Goal: Information Seeking & Learning: Find specific fact

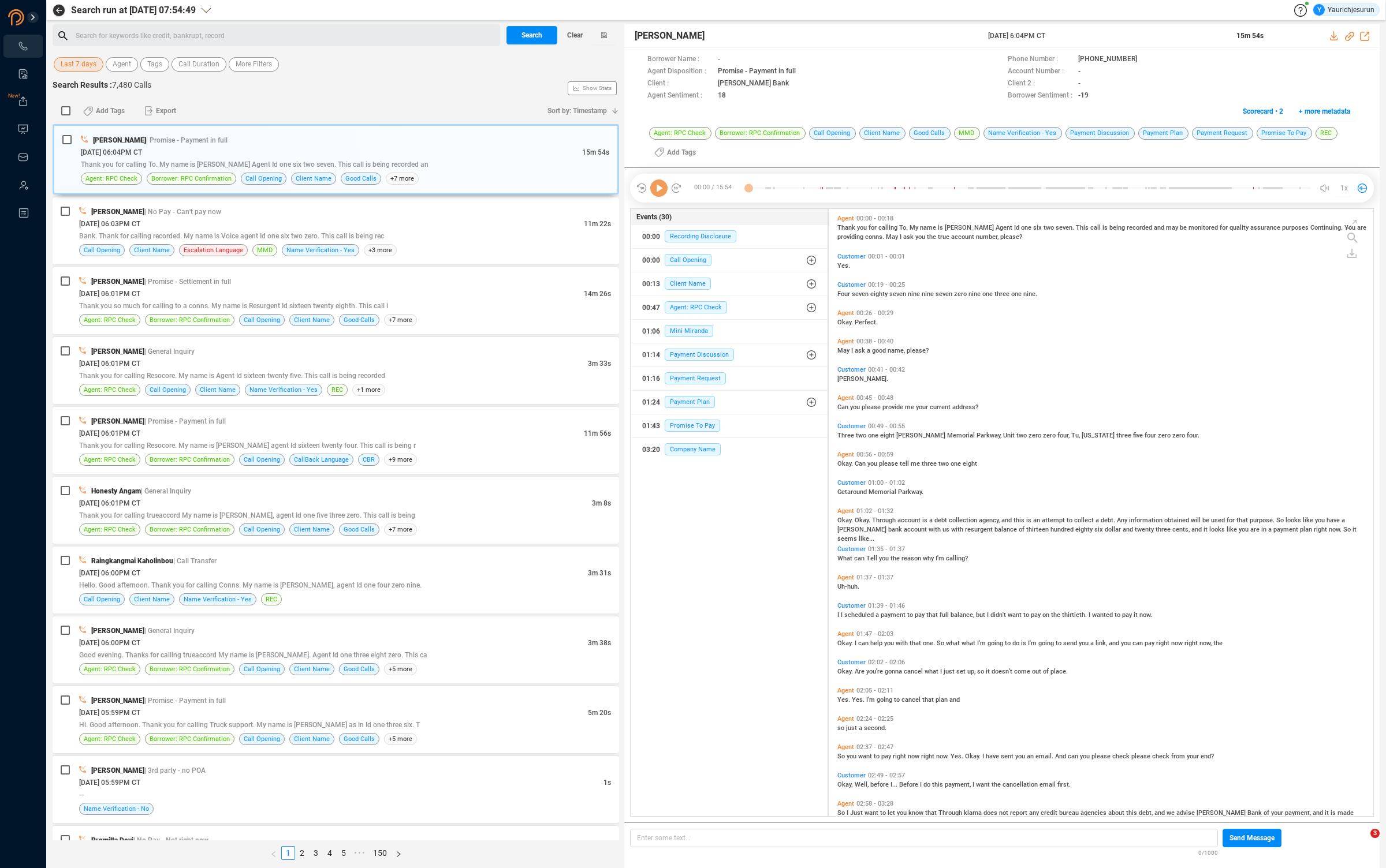
scroll to position [605, 538]
click at [81, 65] on span "Last 7 days" at bounding box center [78, 65] width 36 height 15
click at [73, 205] on span "Custom" at bounding box center [85, 210] width 28 height 9
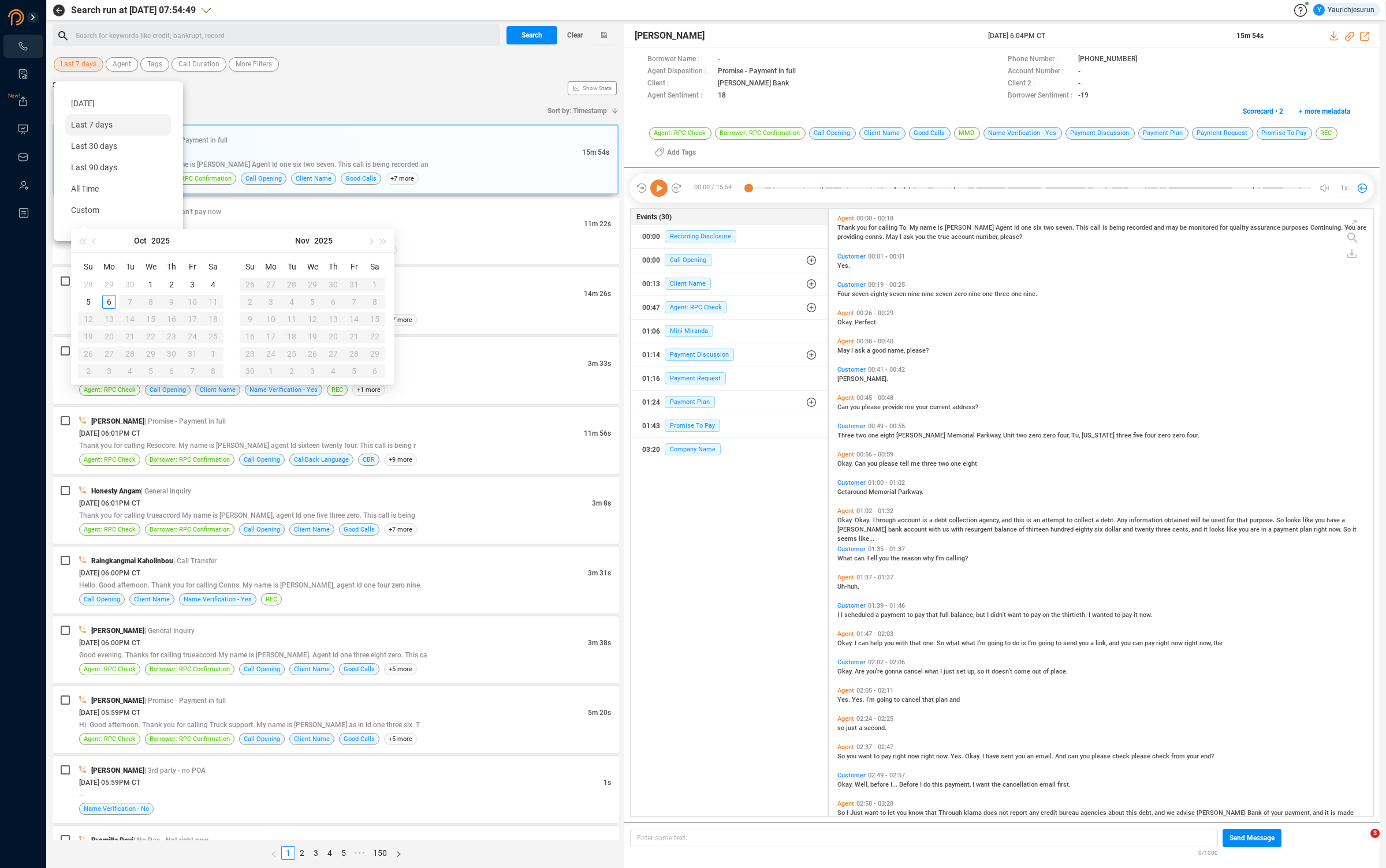
type input "[DATE]"
click at [97, 239] on button "button" at bounding box center [94, 241] width 12 height 23
type input "[DATE]"
click at [105, 284] on div "1" at bounding box center [109, 284] width 14 height 14
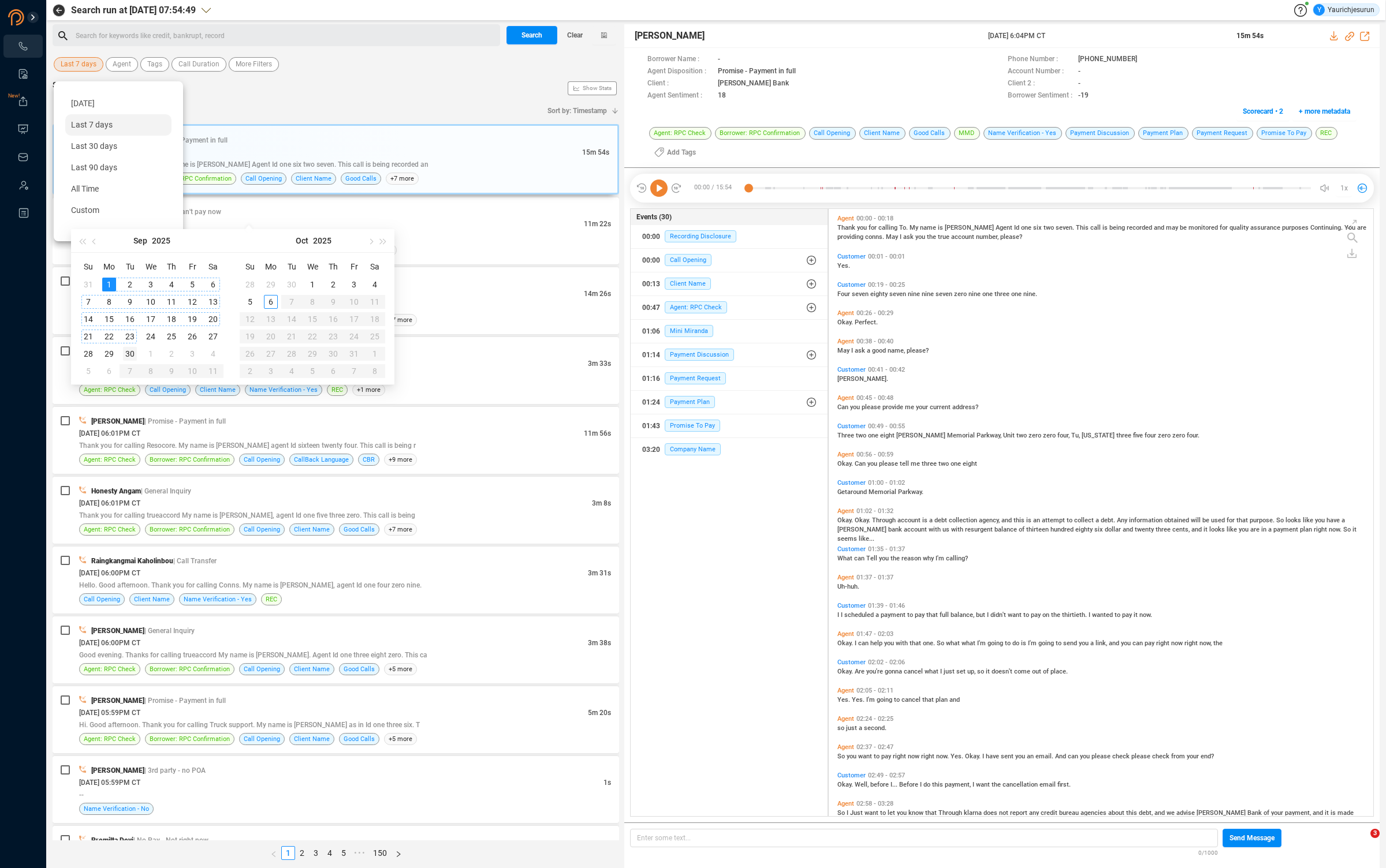
type input "[DATE]"
click at [123, 353] on div "30" at bounding box center [129, 353] width 14 height 14
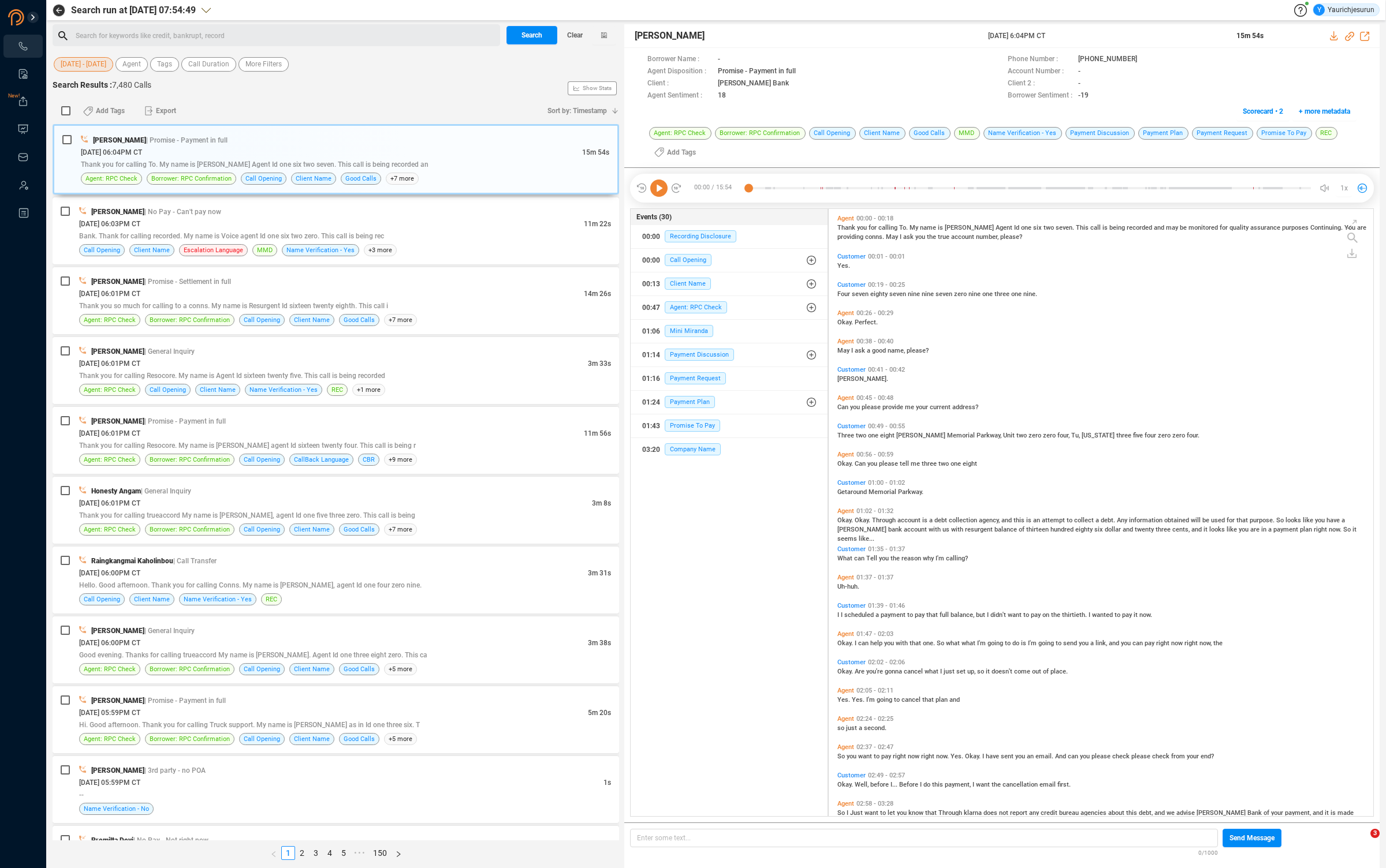
click at [250, 72] on div "[DATE] - [DATE] Agent Tags Call Duration More Filters" at bounding box center [335, 64] width 566 height 18
click at [251, 65] on span "More Filters" at bounding box center [264, 65] width 36 height 15
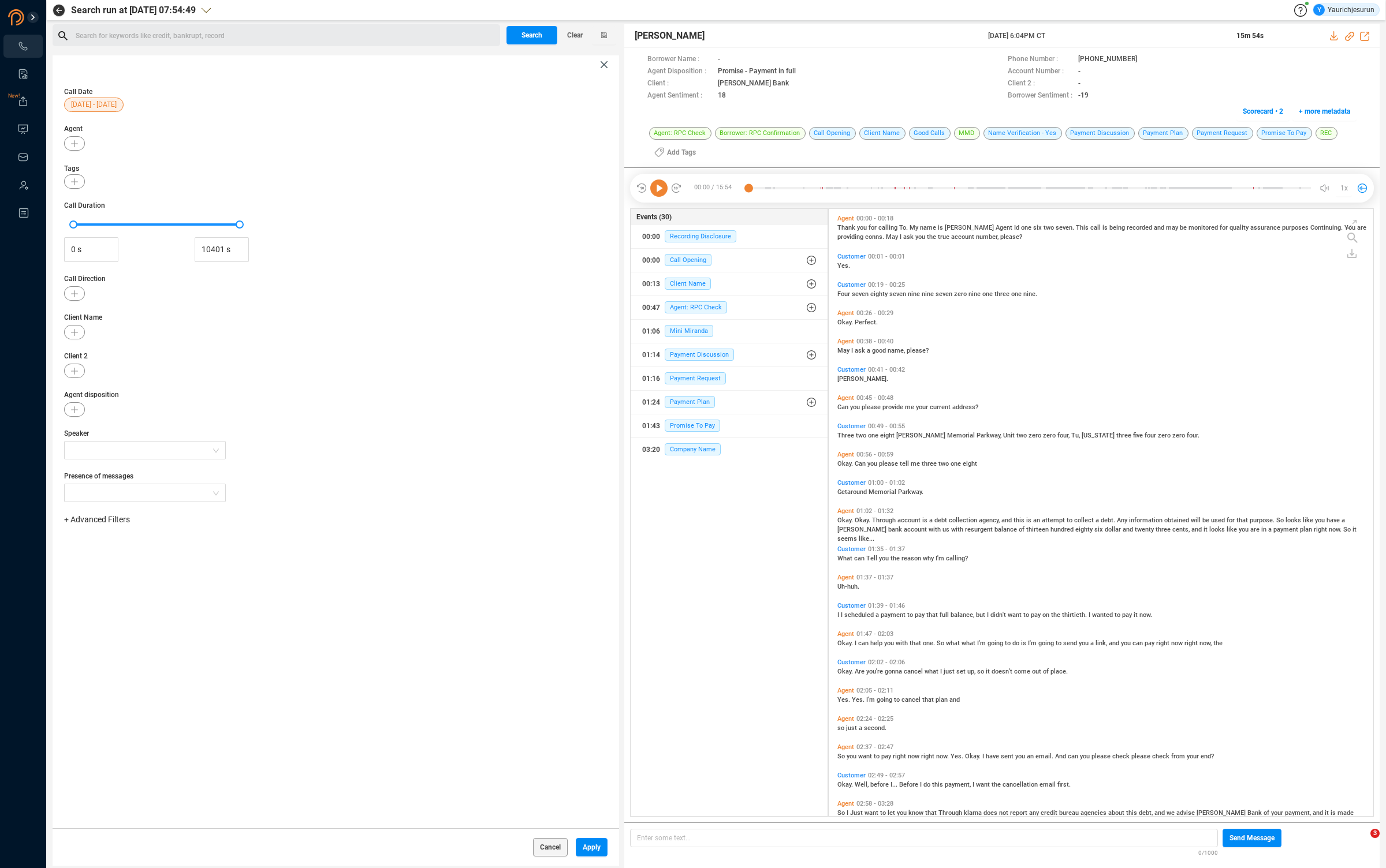
click at [105, 519] on span "+ Advanced Filters" at bounding box center [97, 519] width 66 height 9
click at [97, 617] on span "Phone Number" at bounding box center [102, 615] width 54 height 9
click at [200, 548] on div "Enter a comma separated list ﻿" at bounding box center [179, 556] width 219 height 25
click at [69, 330] on button "button" at bounding box center [74, 332] width 21 height 15
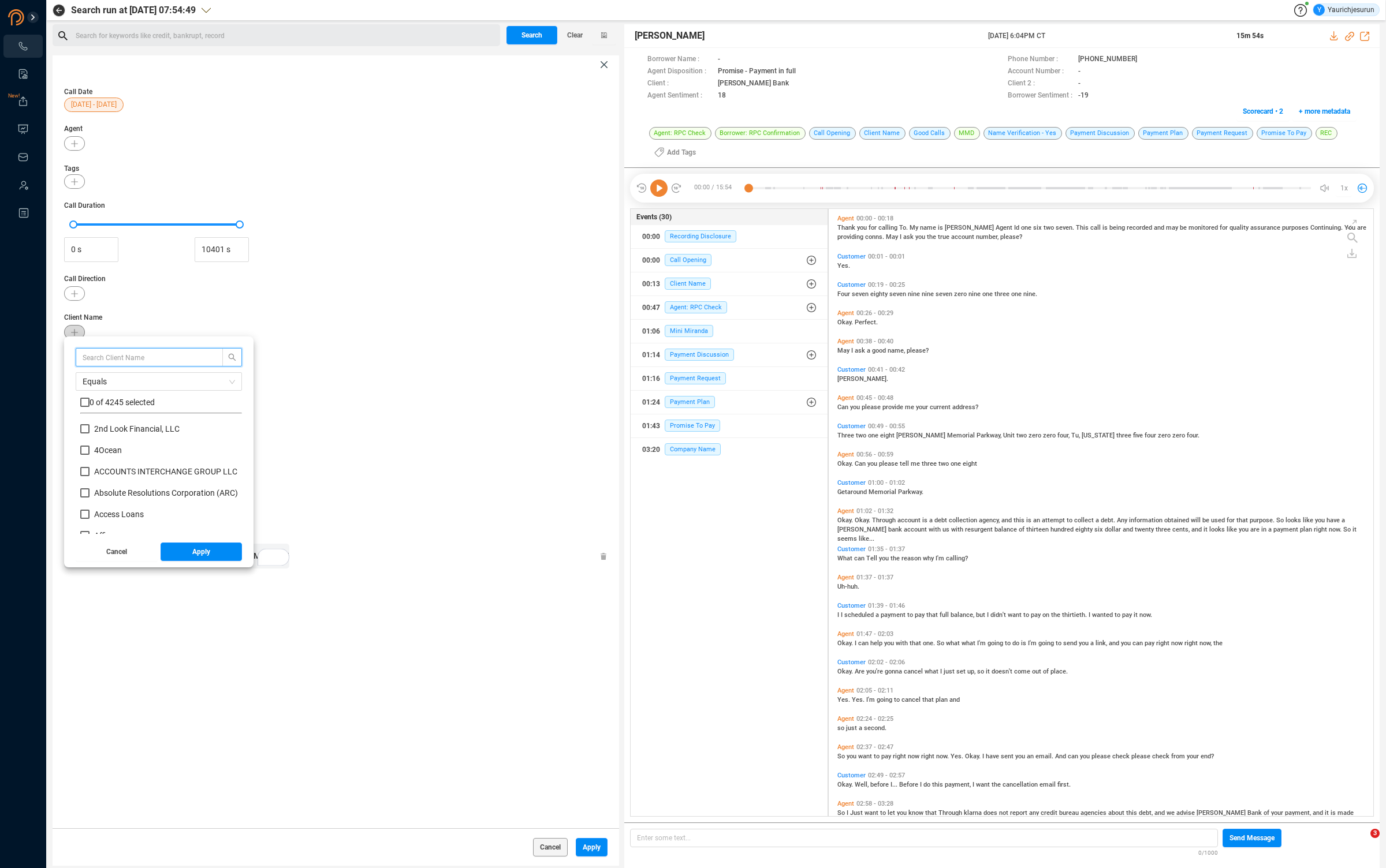
scroll to position [108, 156]
type input "Plaza ser"
click at [88, 404] on input "checkbox" at bounding box center [85, 402] width 9 height 9
checkbox input "true"
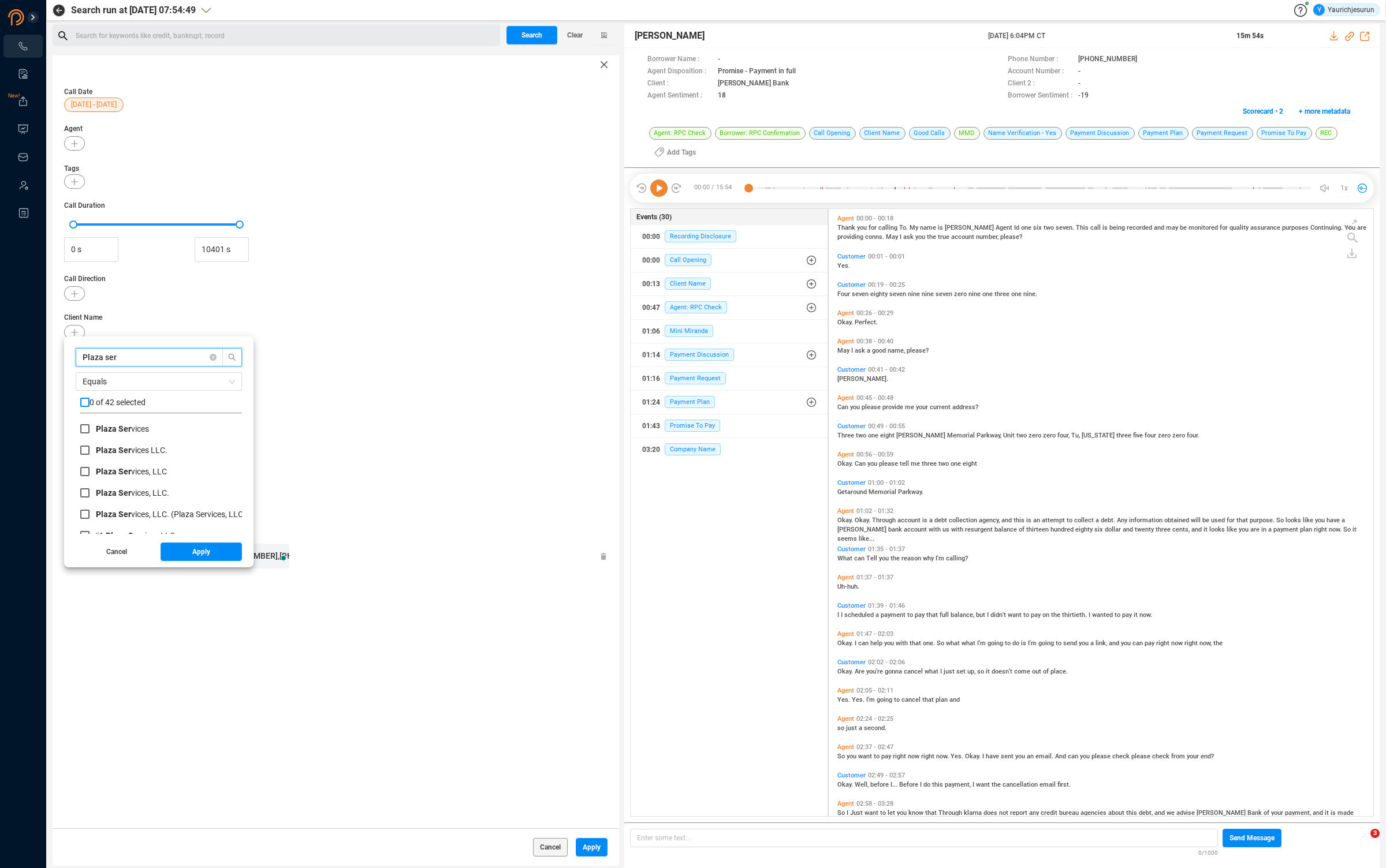
checkbox input "true"
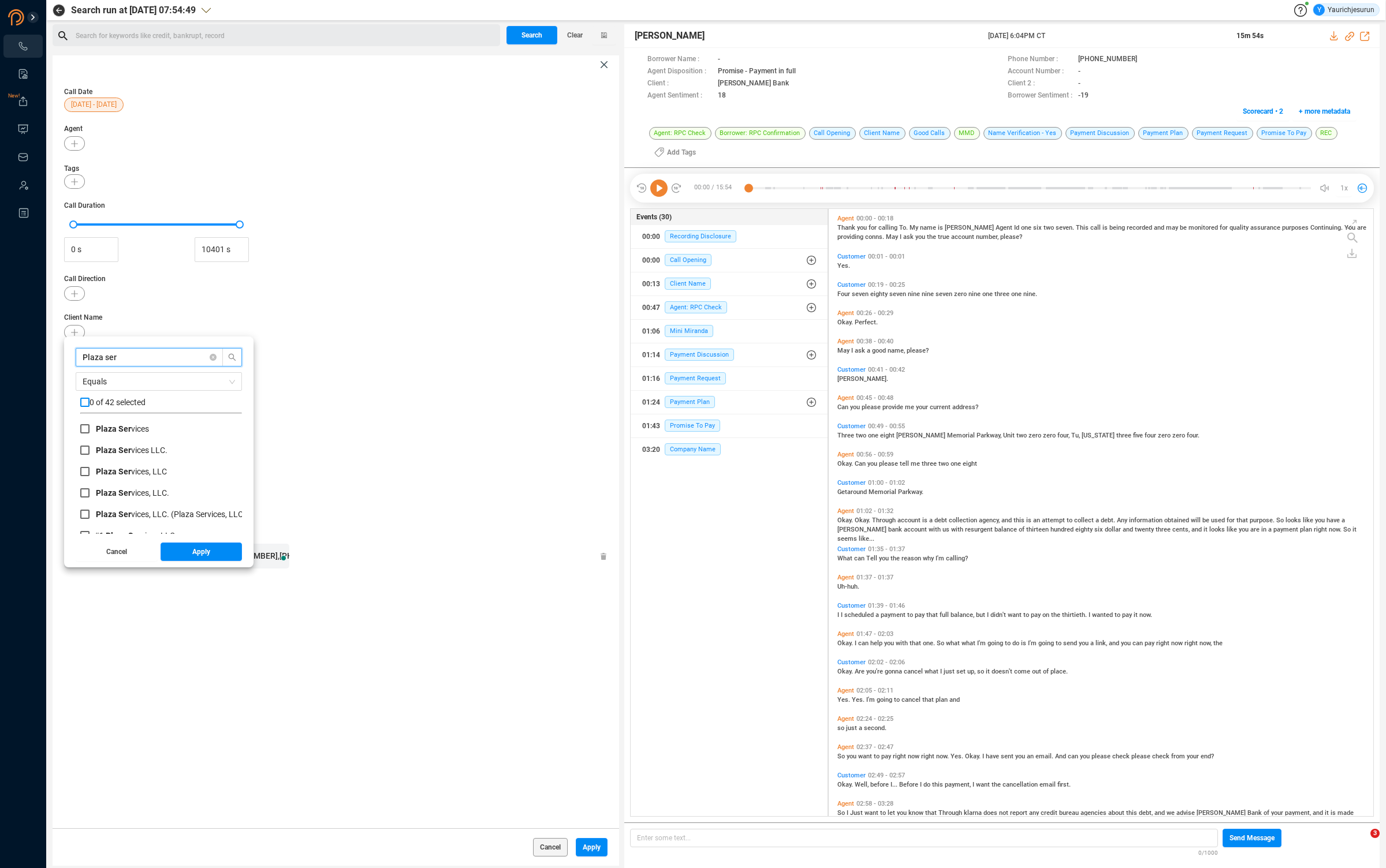
checkbox input "true"
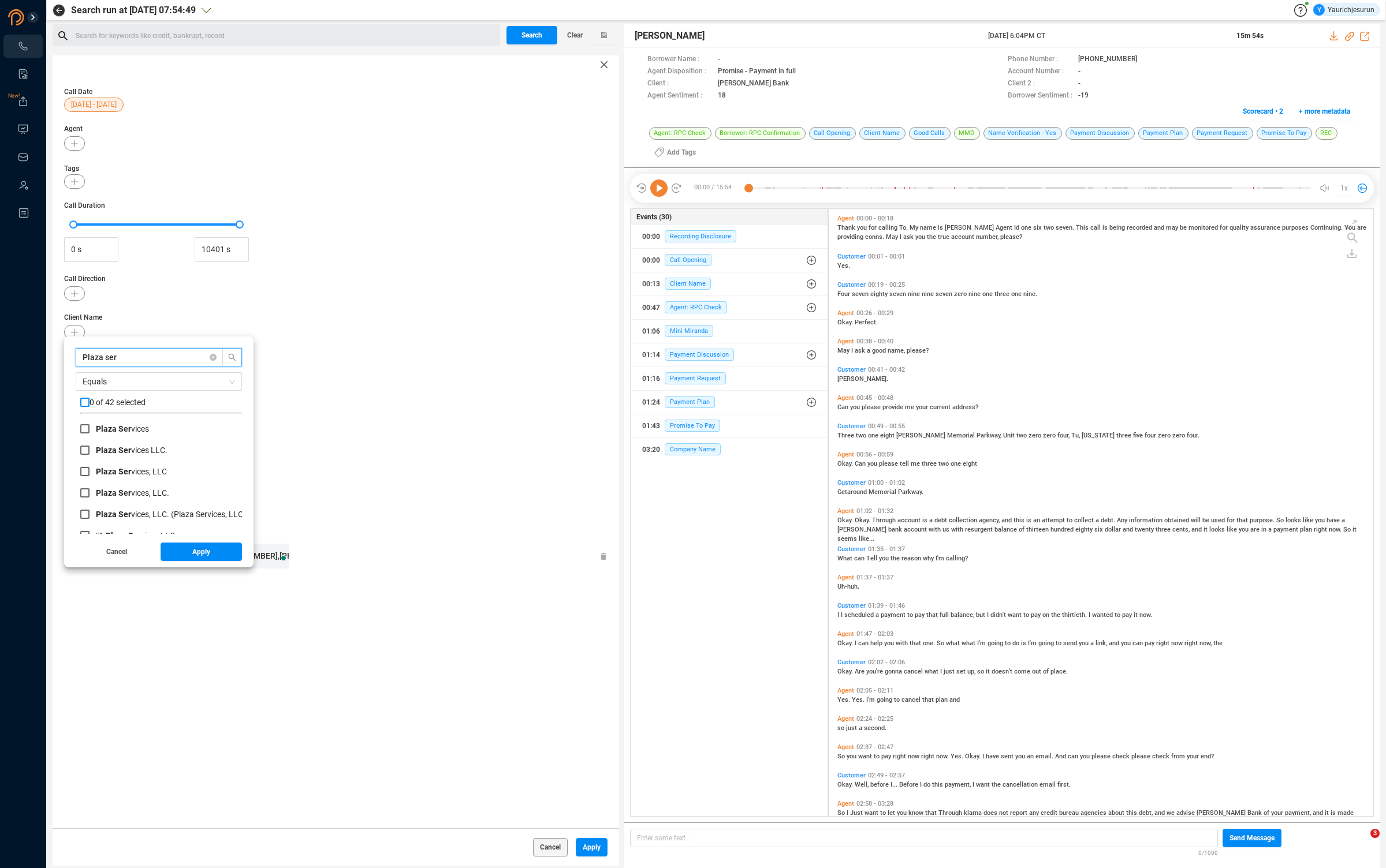
checkbox input "true"
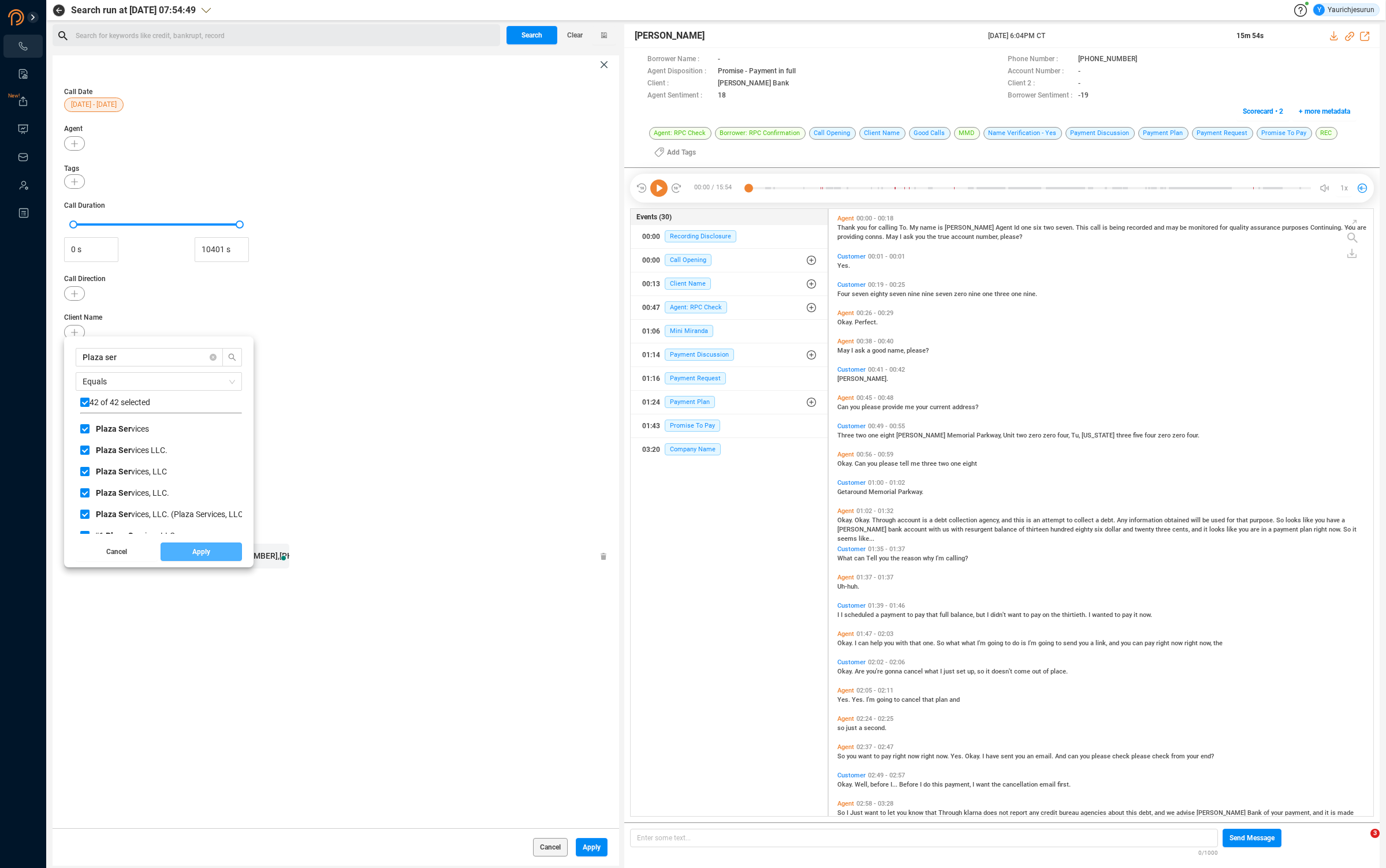
click at [185, 554] on button "Apply" at bounding box center [201, 552] width 82 height 18
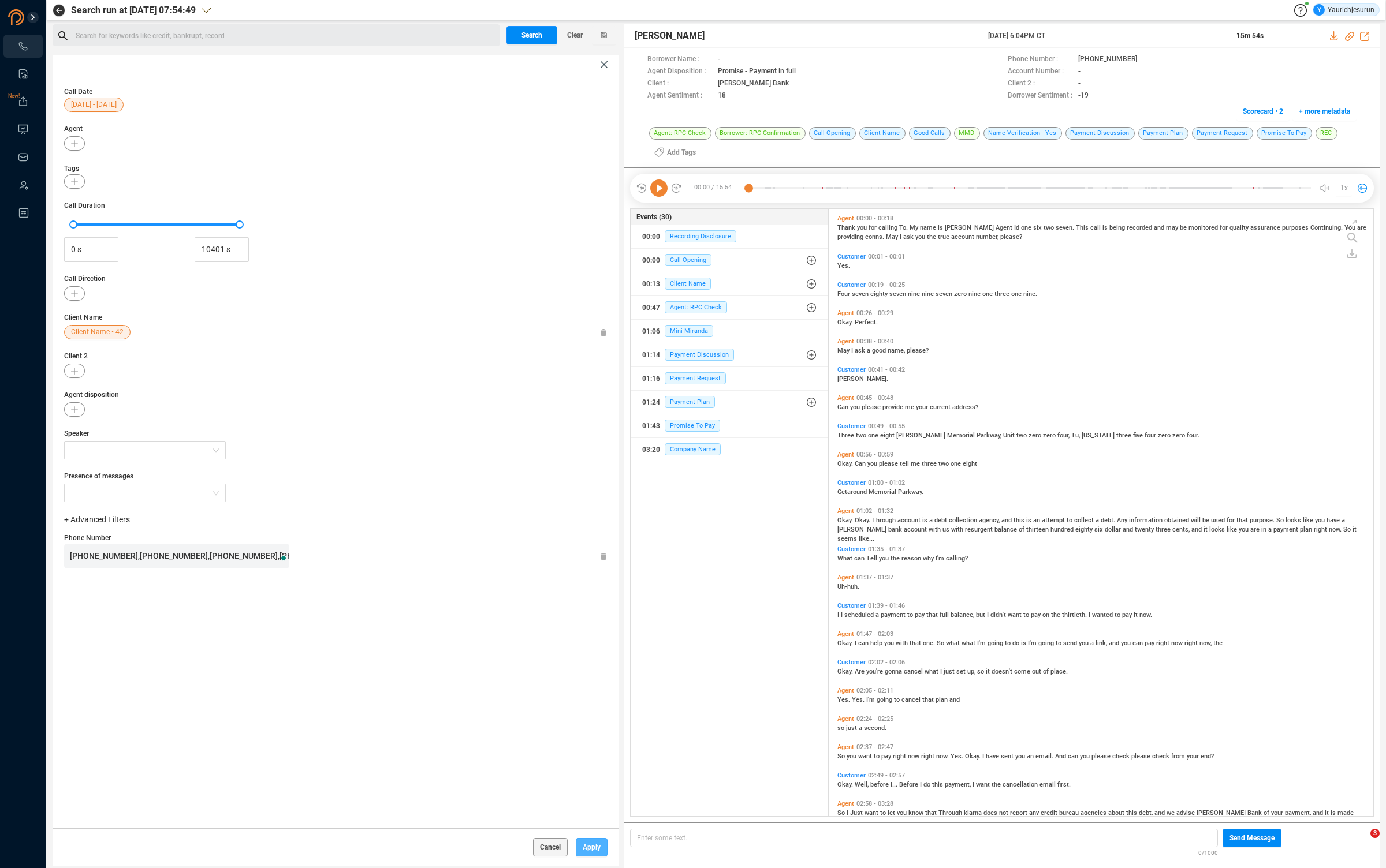
click at [584, 844] on span "Apply" at bounding box center [591, 847] width 18 height 18
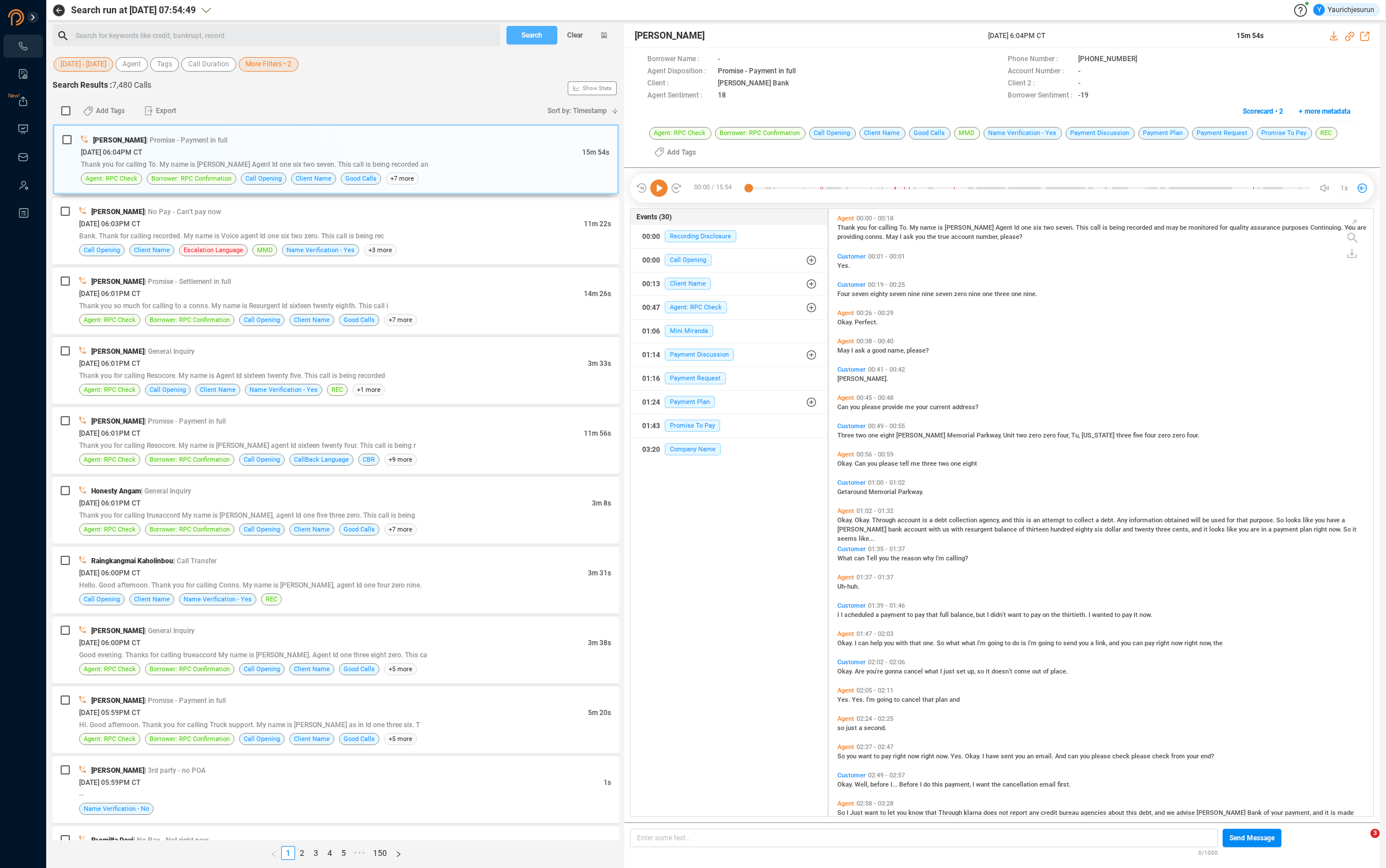
click at [539, 39] on span "Search" at bounding box center [531, 35] width 21 height 18
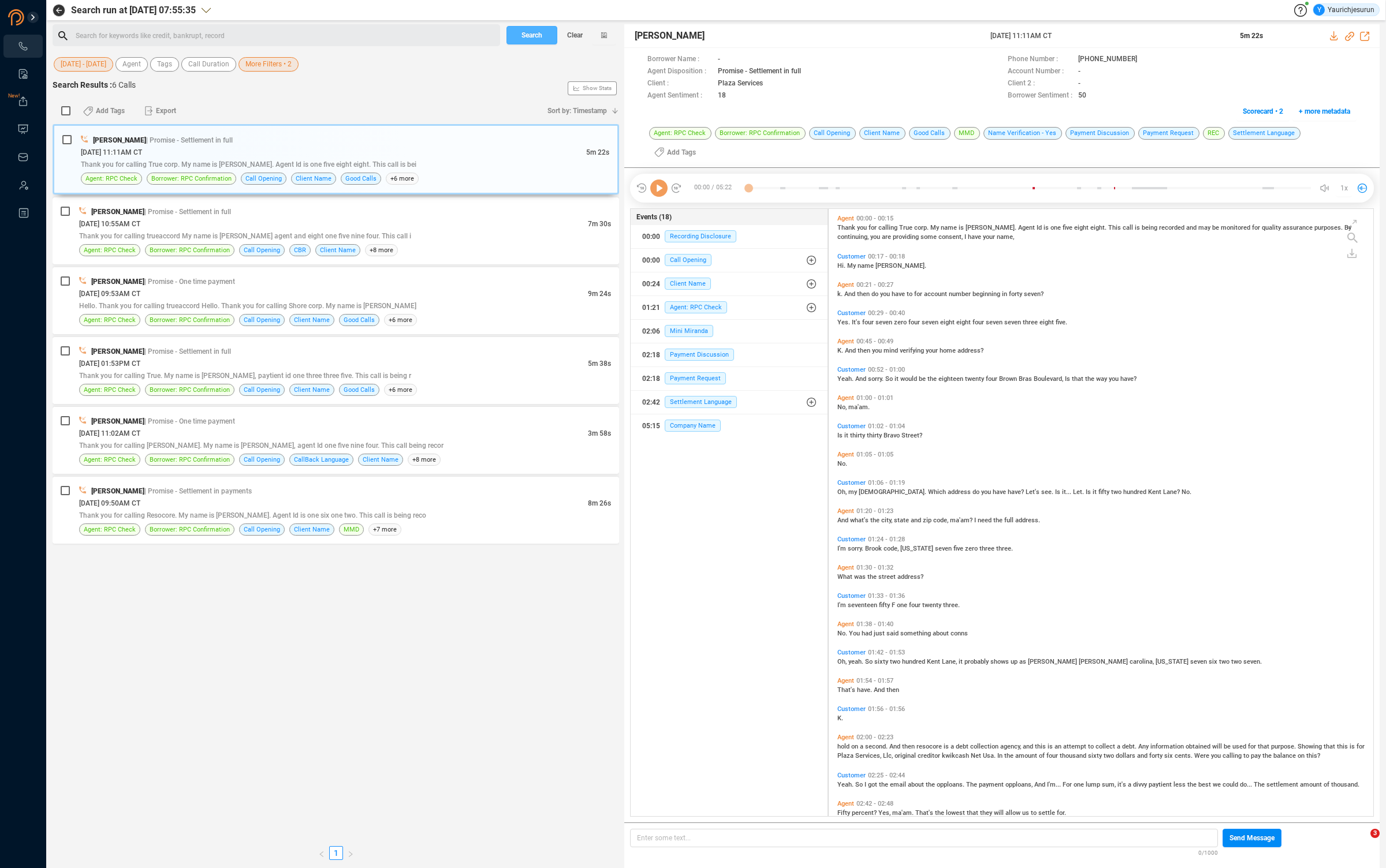
scroll to position [621, 538]
click at [275, 148] on div "[DATE] 11:11AM CT" at bounding box center [333, 152] width 505 height 12
click at [460, 233] on div "Thank you for calling trueaccord My name is [PERSON_NAME] agent and eight one f…" at bounding box center [345, 236] width 531 height 12
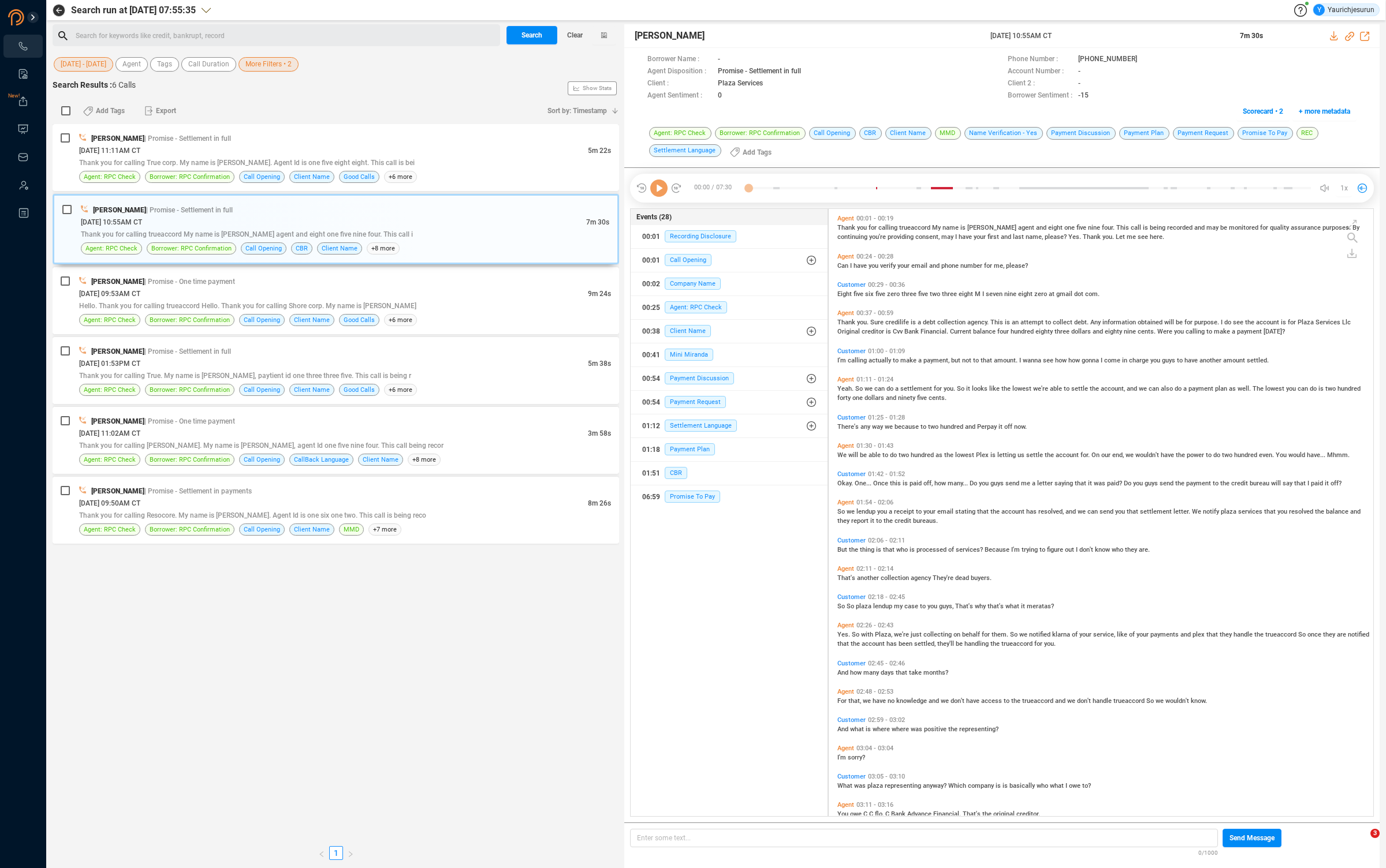
scroll to position [605, 538]
click at [1001, 385] on span "the" at bounding box center [1006, 388] width 11 height 7
click at [1005, 323] on span "is" at bounding box center [1008, 322] width 7 height 7
click at [356, 276] on div "[PERSON_NAME] | Promise - One time payment" at bounding box center [345, 281] width 531 height 12
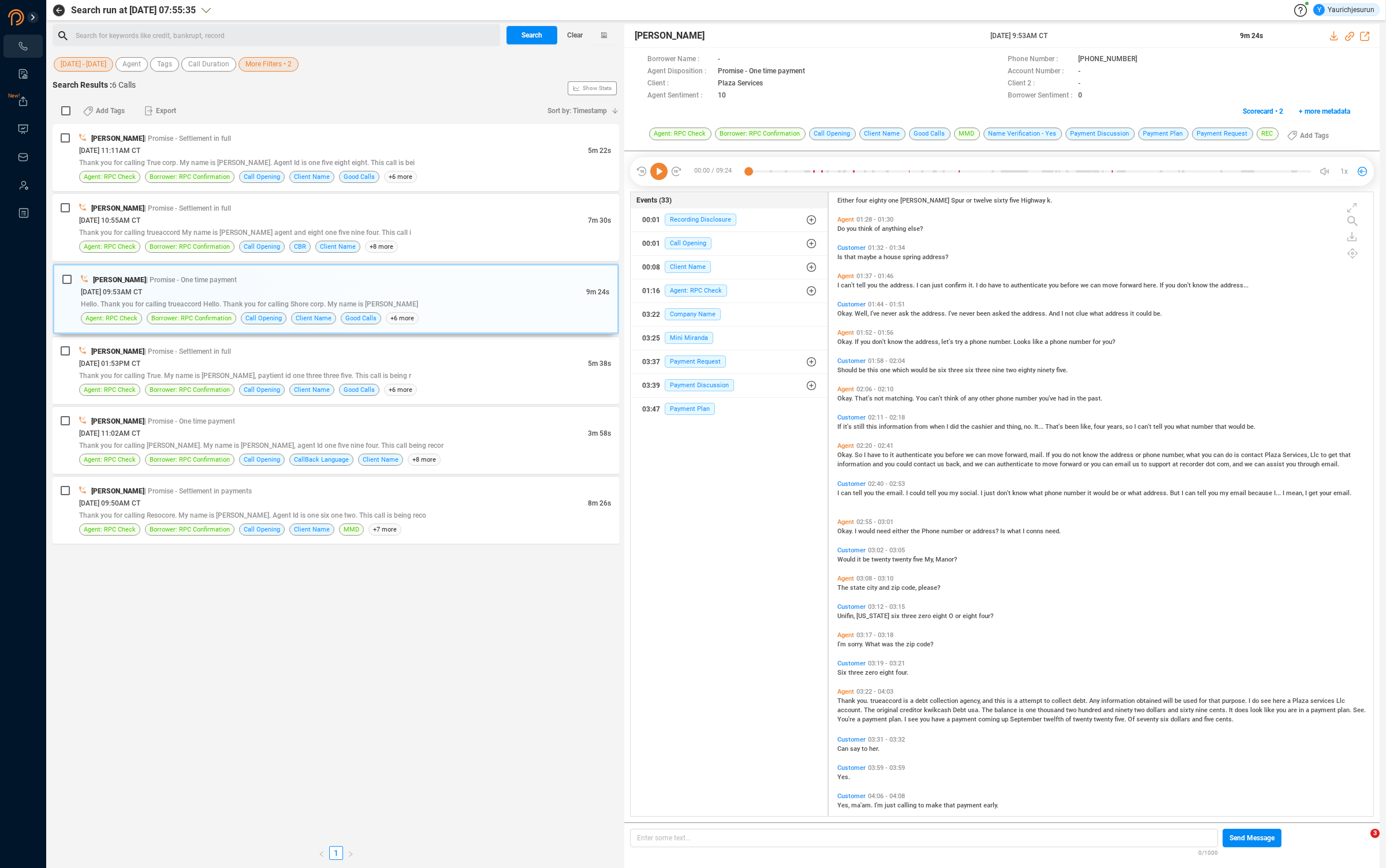
scroll to position [419, 0]
click at [365, 356] on div "[PERSON_NAME] | Promise - Settlement in full" at bounding box center [345, 351] width 531 height 12
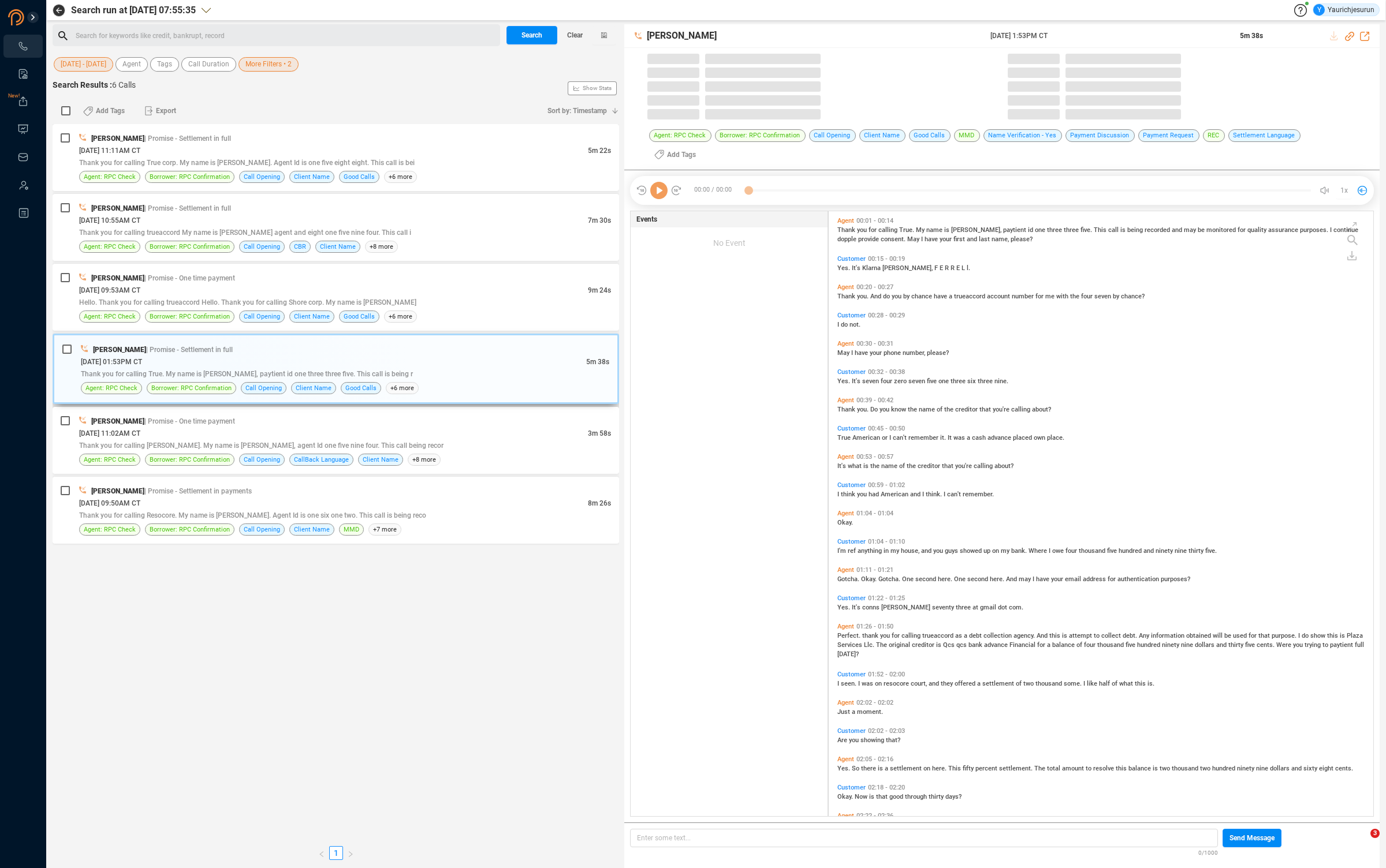
scroll to position [621, 538]
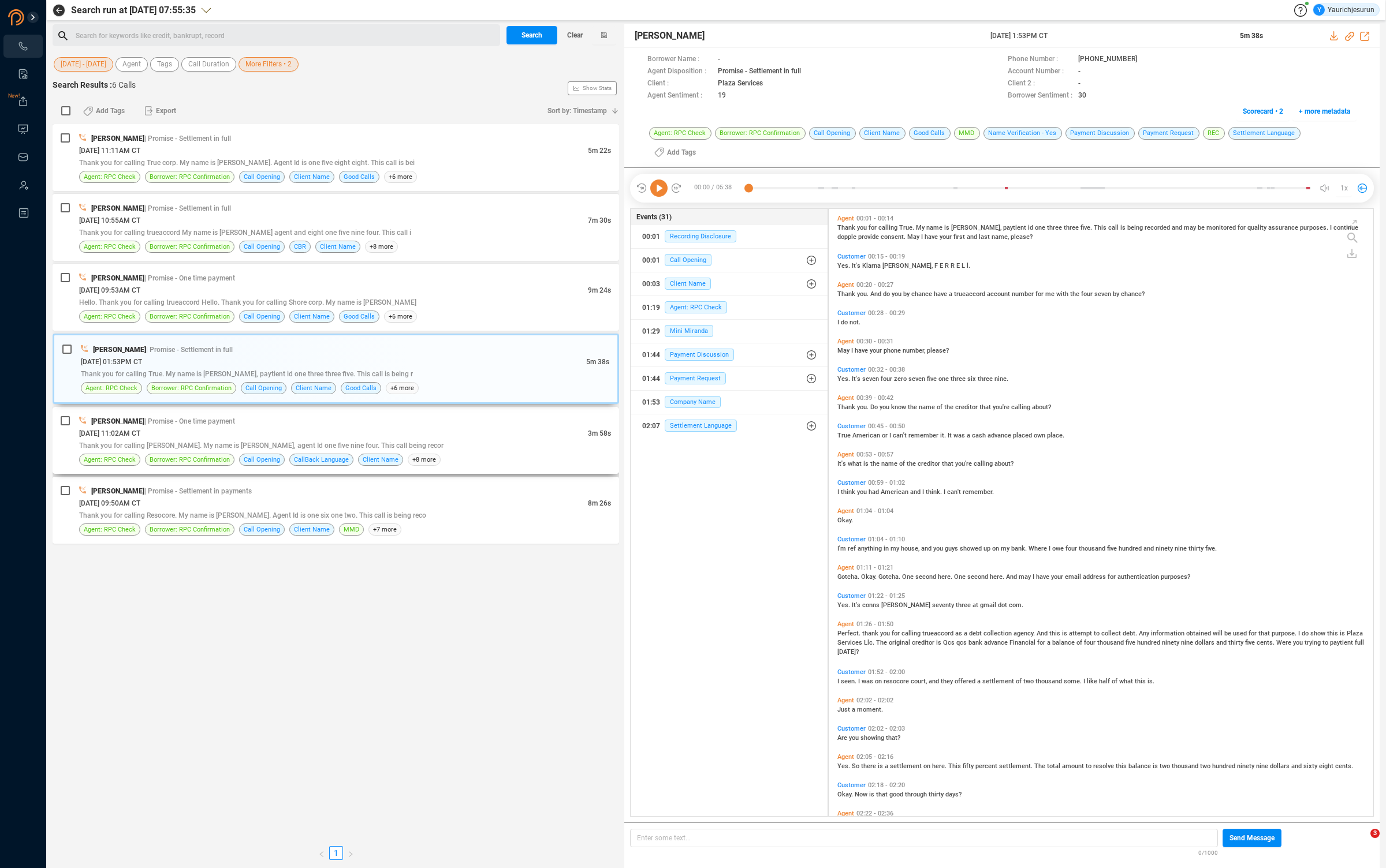
click at [425, 427] on div "[PERSON_NAME] | Promise - One time payment [DATE] 11:02AM CT 3m 58s Thank you f…" at bounding box center [345, 441] width 531 height 51
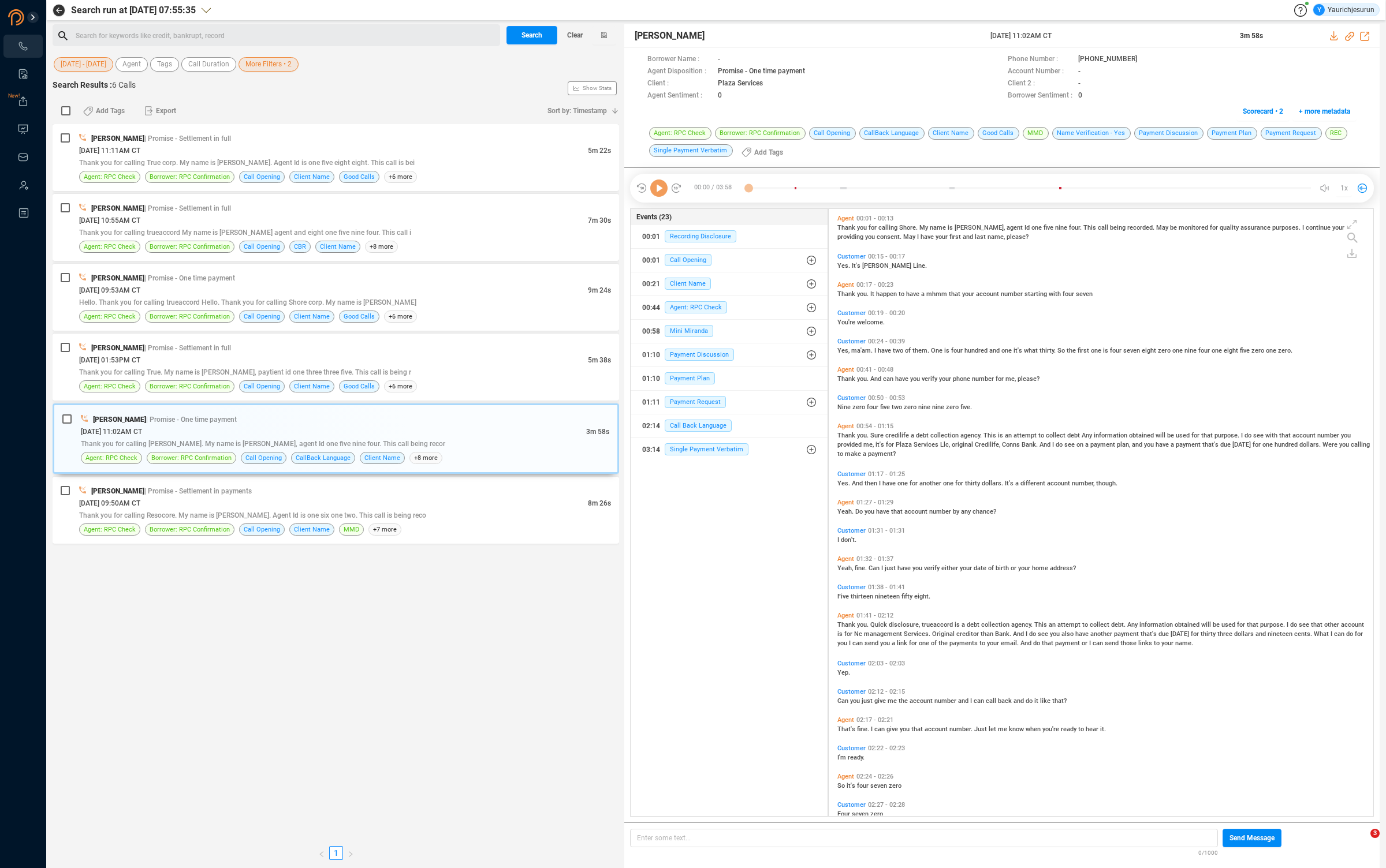
scroll to position [605, 538]
click at [983, 626] on span "collection" at bounding box center [995, 625] width 30 height 7
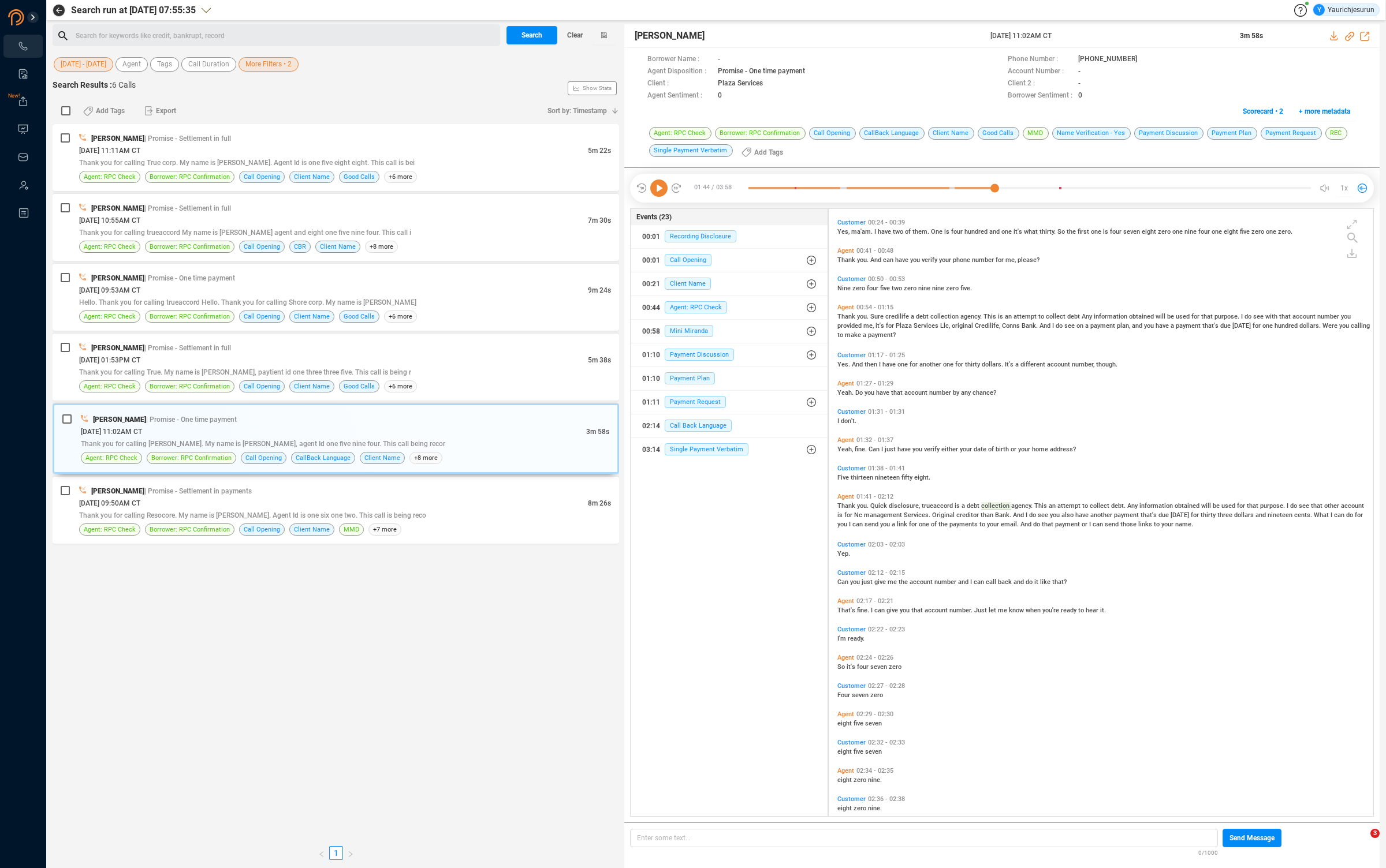
click at [912, 515] on span "Services." at bounding box center [918, 515] width 28 height 7
click at [867, 513] on span "management" at bounding box center [884, 515] width 40 height 7
click at [660, 181] on icon at bounding box center [659, 188] width 17 height 17
click at [1298, 505] on span "see" at bounding box center [1304, 506] width 12 height 7
click at [909, 323] on span "Plaza" at bounding box center [904, 326] width 18 height 7
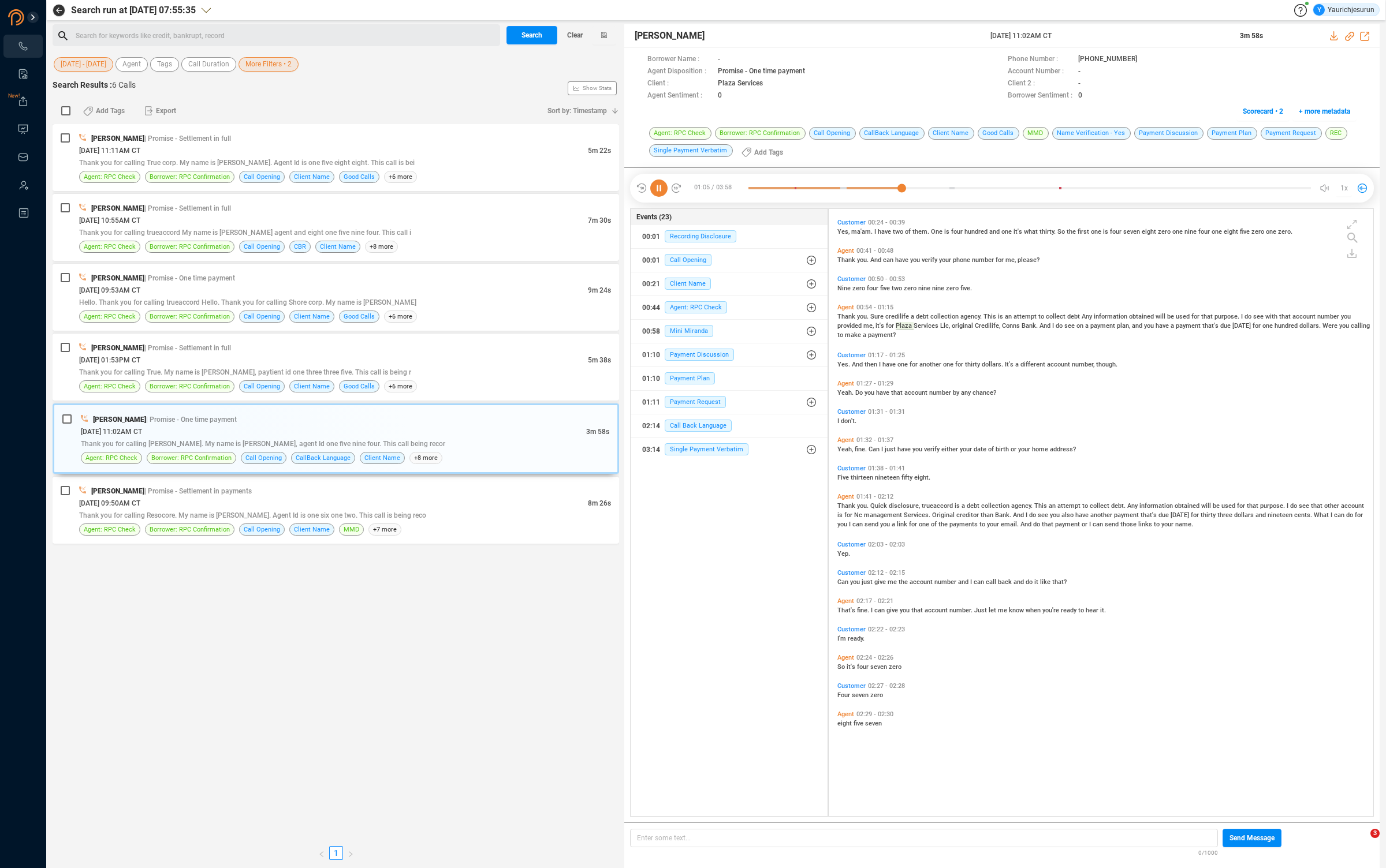
scroll to position [0, 0]
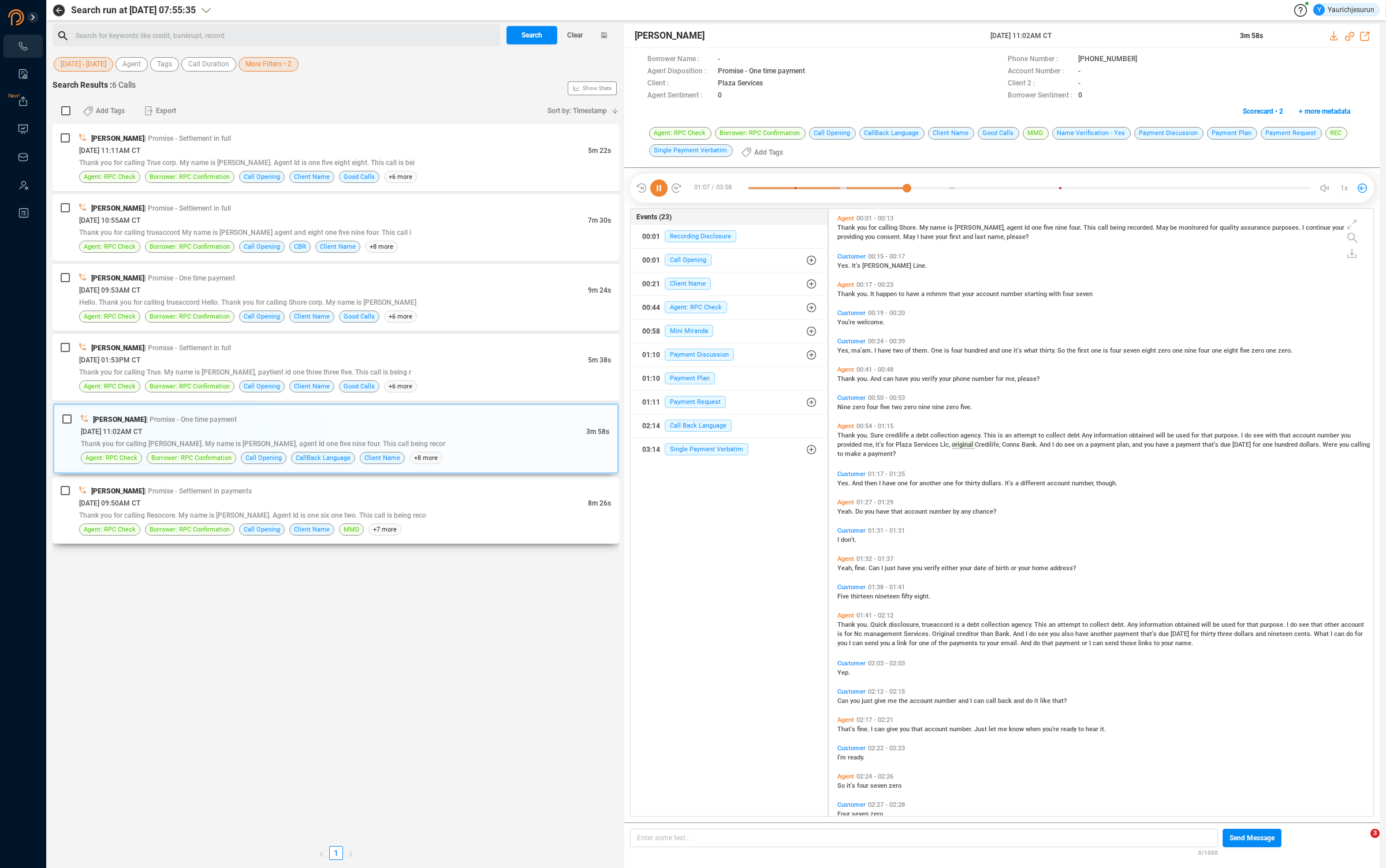
click at [367, 493] on div "[PERSON_NAME] | Promise - Settlement in payments" at bounding box center [345, 491] width 531 height 12
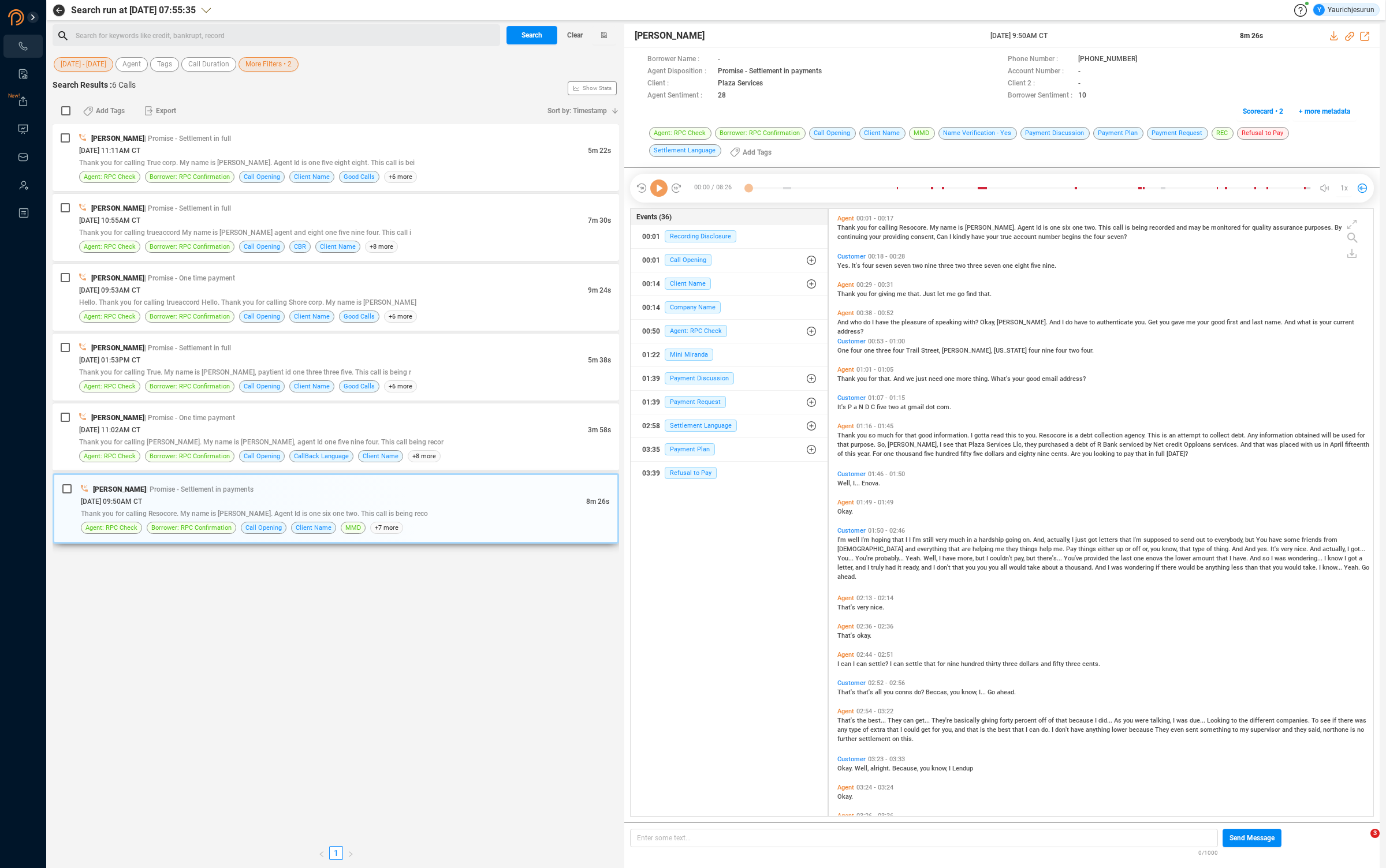
scroll to position [605, 538]
click at [879, 433] on span "much" at bounding box center [886, 435] width 18 height 7
click at [651, 191] on icon at bounding box center [659, 188] width 17 height 17
click at [660, 187] on icon at bounding box center [659, 188] width 17 height 17
click at [1335, 33] on icon at bounding box center [1334, 36] width 9 height 9
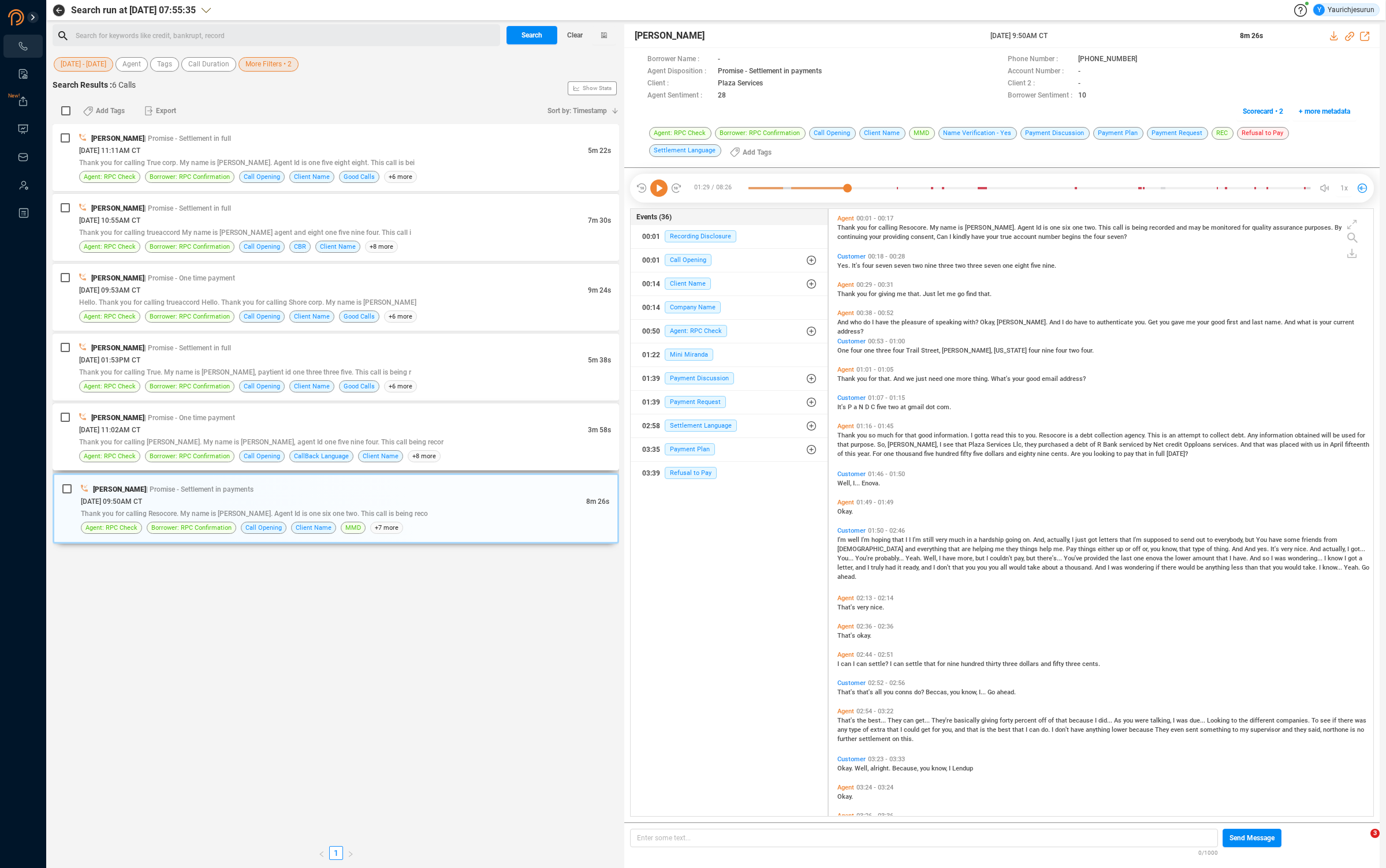
click at [280, 424] on div "[DATE] 11:02AM CT" at bounding box center [333, 430] width 509 height 12
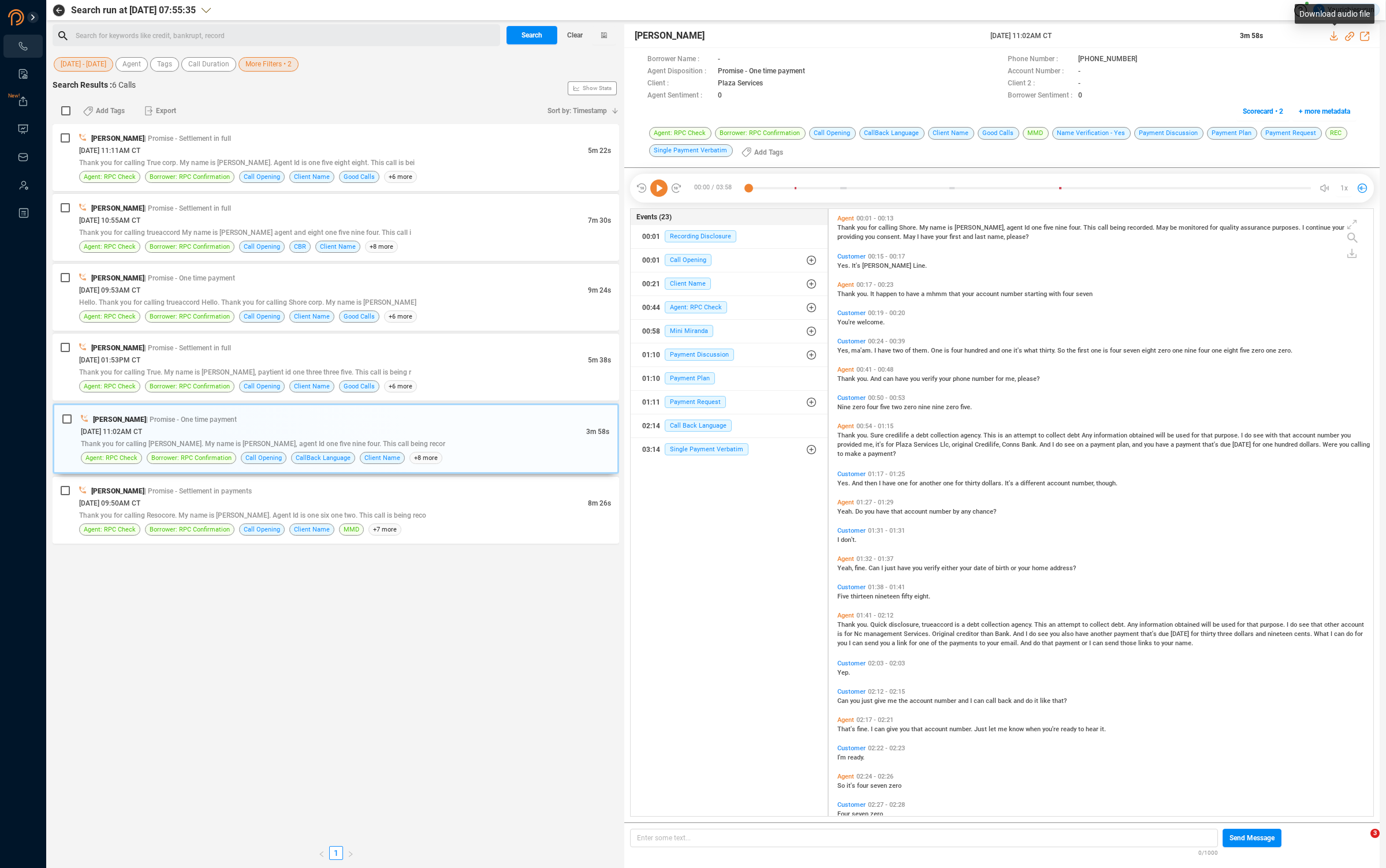
click at [1334, 37] on icon at bounding box center [1333, 36] width 7 height 9
click at [330, 367] on div "Thank you for calling True. My name is [PERSON_NAME], paytient id one three thr…" at bounding box center [345, 372] width 531 height 12
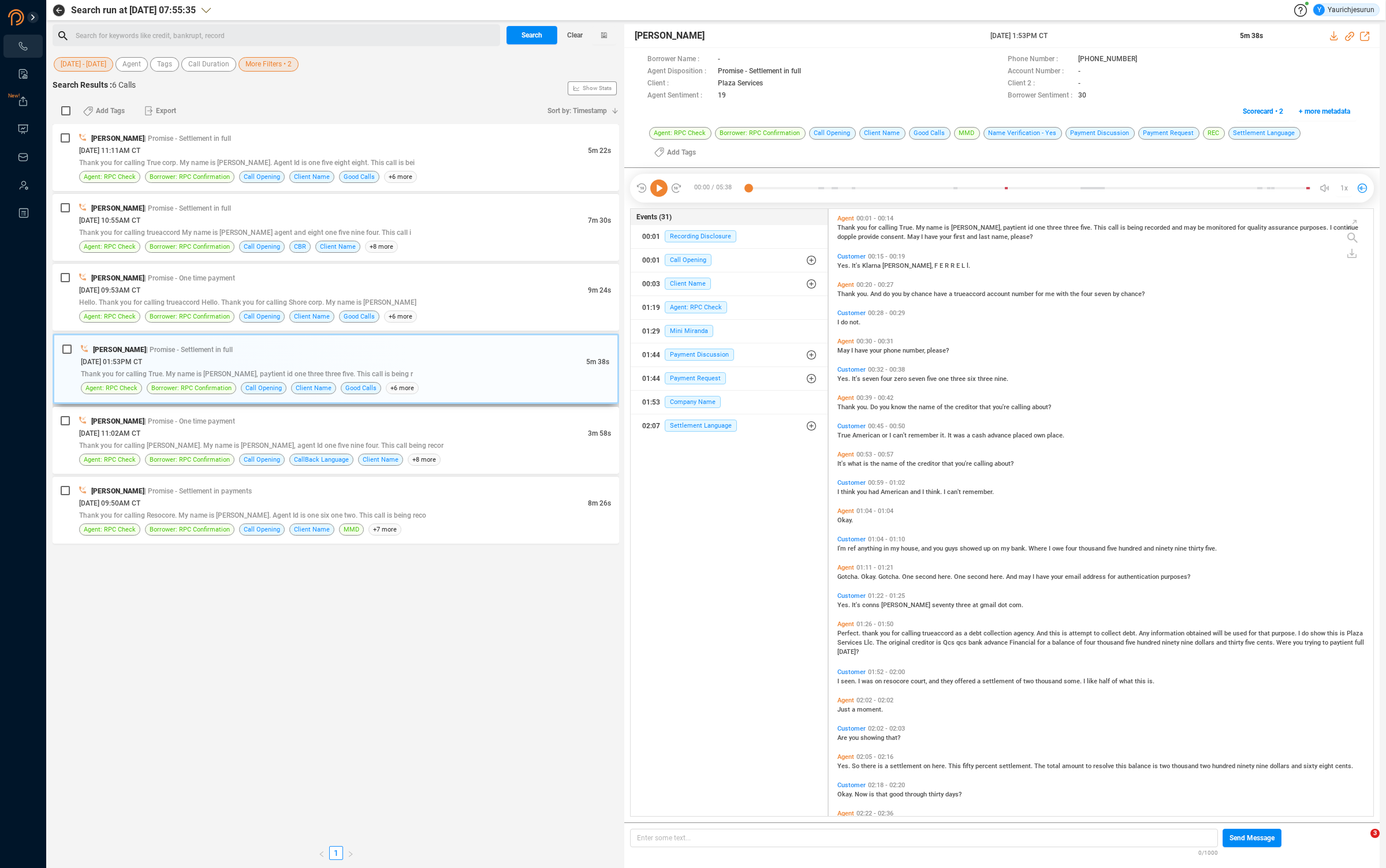
scroll to position [621, 538]
click at [1329, 39] on icon at bounding box center [1333, 36] width 7 height 9
click at [343, 292] on div "[DATE] 09:53AM CT" at bounding box center [333, 290] width 509 height 12
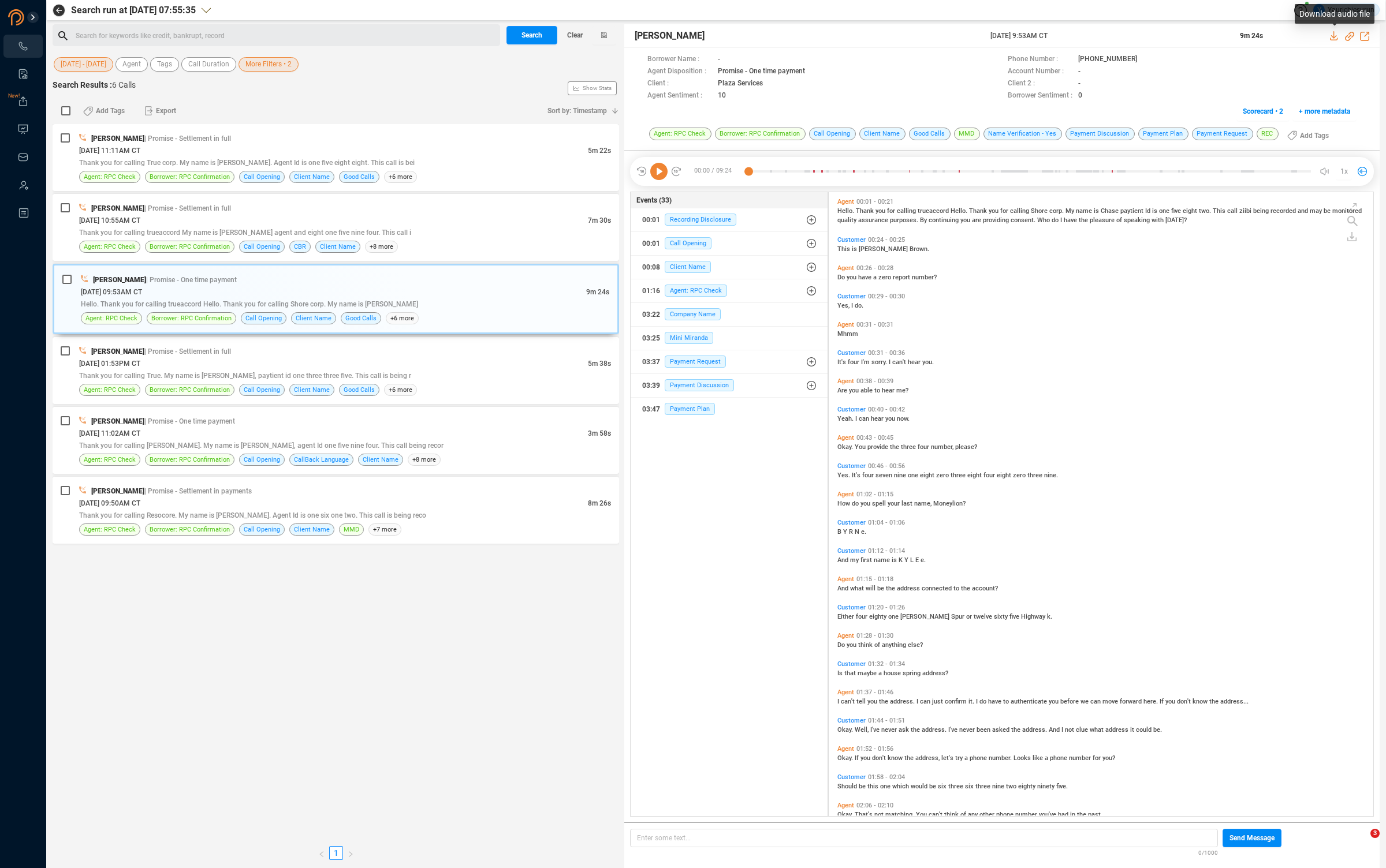
click at [1332, 34] on icon at bounding box center [1334, 36] width 9 height 9
click at [423, 218] on div "[DATE] 10:55AM CT" at bounding box center [333, 220] width 509 height 12
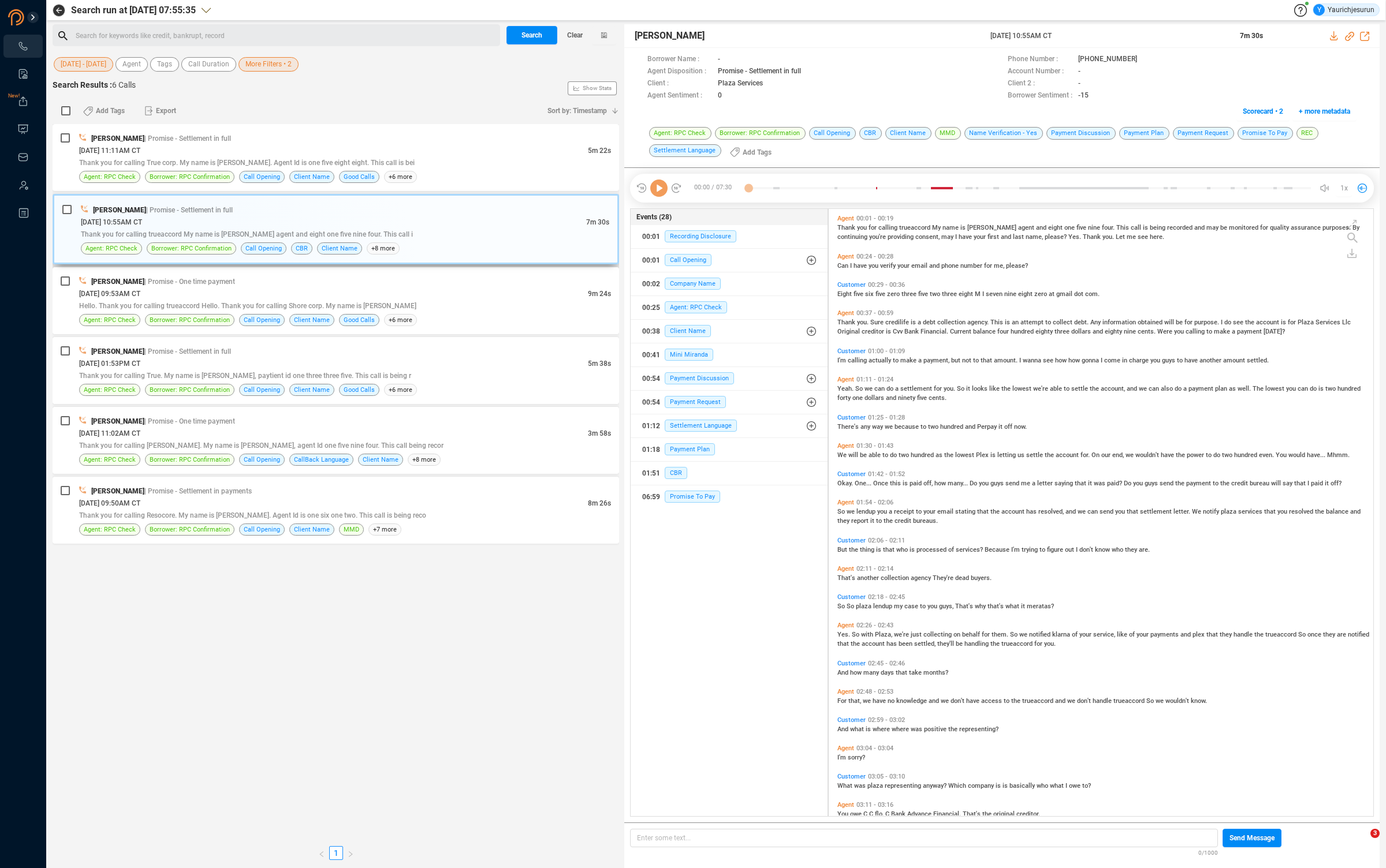
scroll to position [605, 538]
click at [1329, 41] on div at bounding box center [1349, 36] width 39 height 12
click at [1333, 37] on icon at bounding box center [1333, 36] width 7 height 9
click at [372, 154] on div "[DATE] 11:11AM CT" at bounding box center [333, 150] width 509 height 12
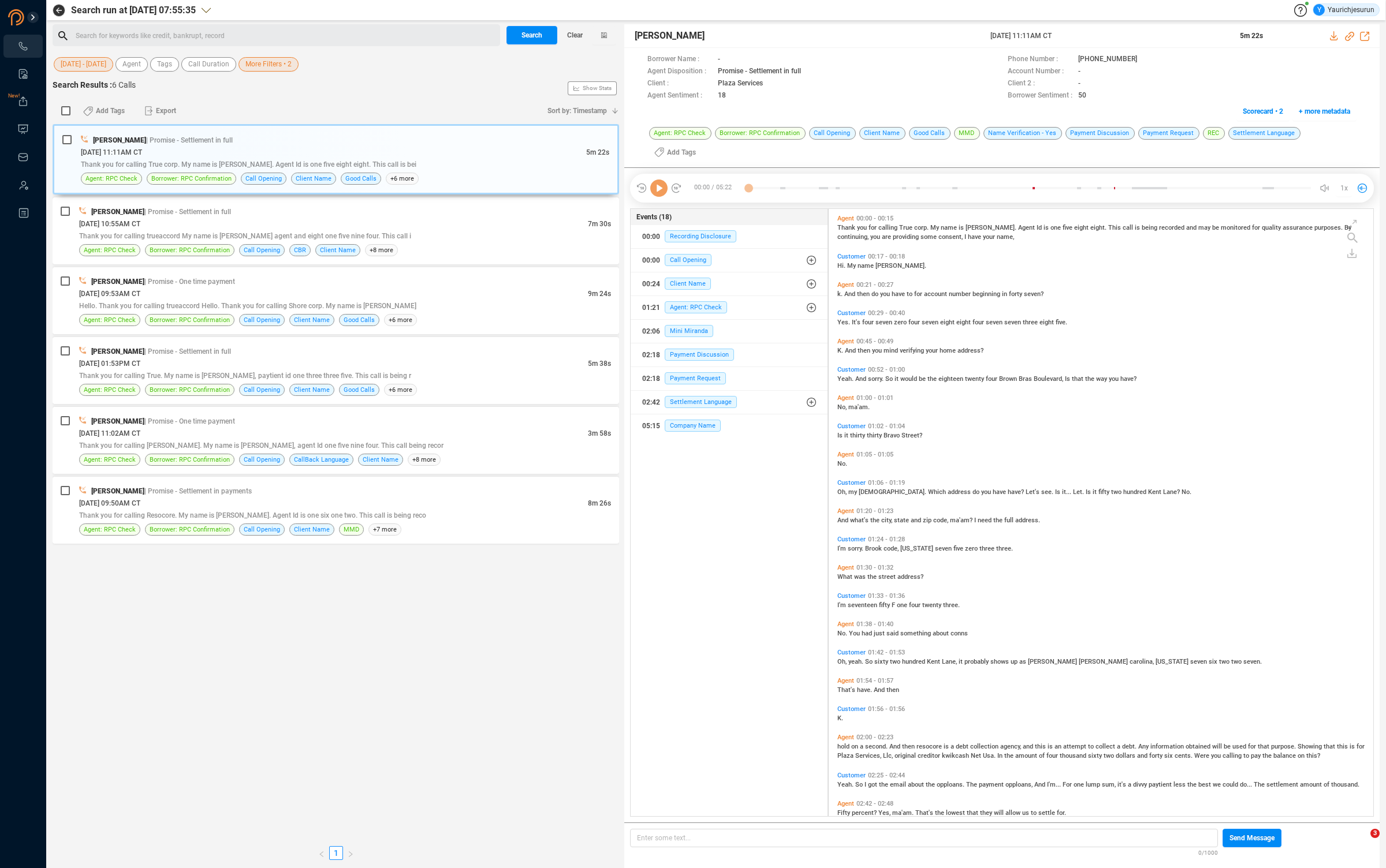
scroll to position [621, 538]
click at [1335, 33] on icon at bounding box center [1334, 36] width 9 height 9
click at [492, 179] on div "Agent: RPC Check Borrower: RPC Confirmation Call Opening Client Name Good Calls…" at bounding box center [345, 179] width 529 height 12
click at [661, 179] on icon at bounding box center [659, 188] width 17 height 17
